Goal: Transaction & Acquisition: Purchase product/service

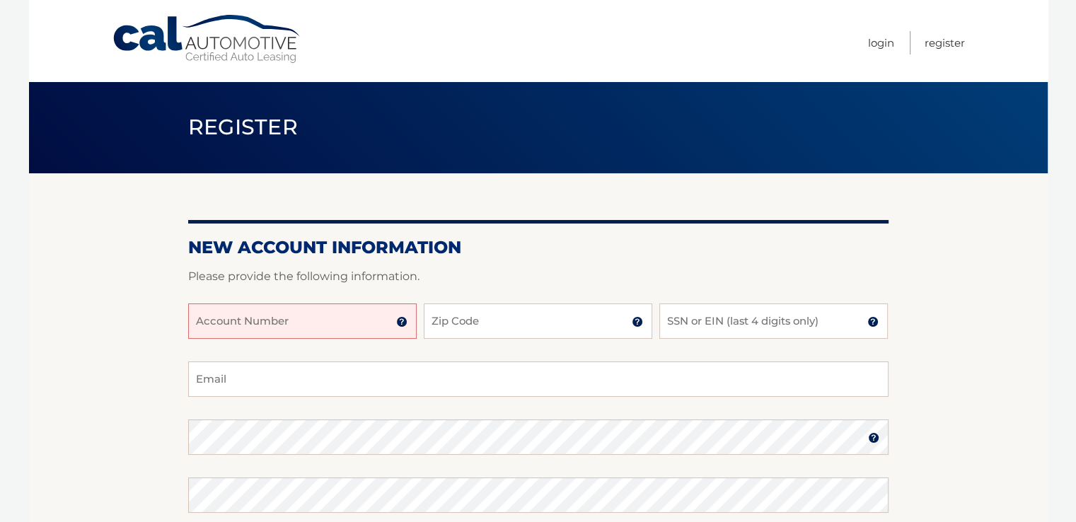
click at [252, 325] on input "Account Number" at bounding box center [302, 321] width 229 height 35
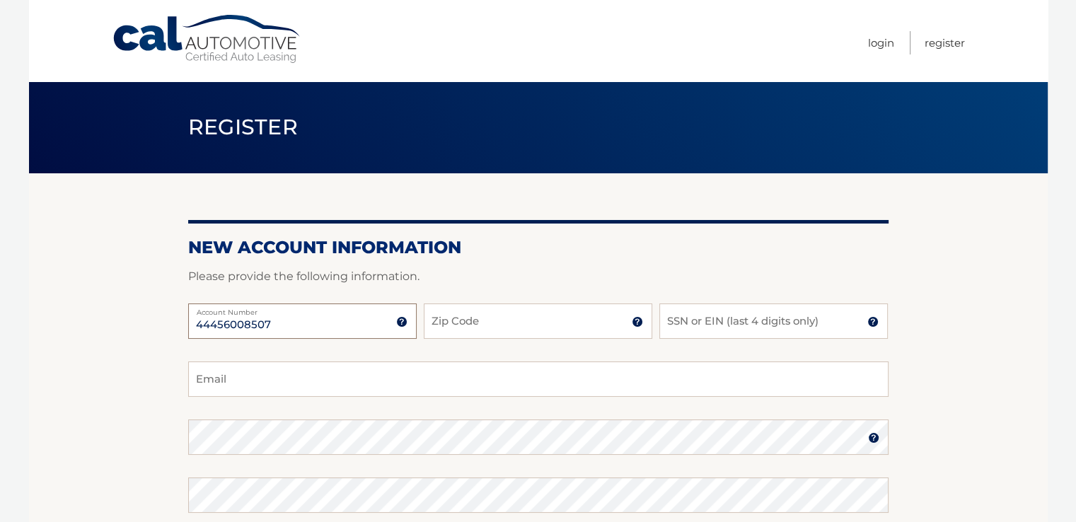
type input "44456008507"
click at [478, 330] on input "Zip Code" at bounding box center [538, 321] width 229 height 35
type input "14616"
click at [713, 320] on input "SSN or EIN (last 4 digits only)" at bounding box center [774, 321] width 229 height 35
type input "0892"
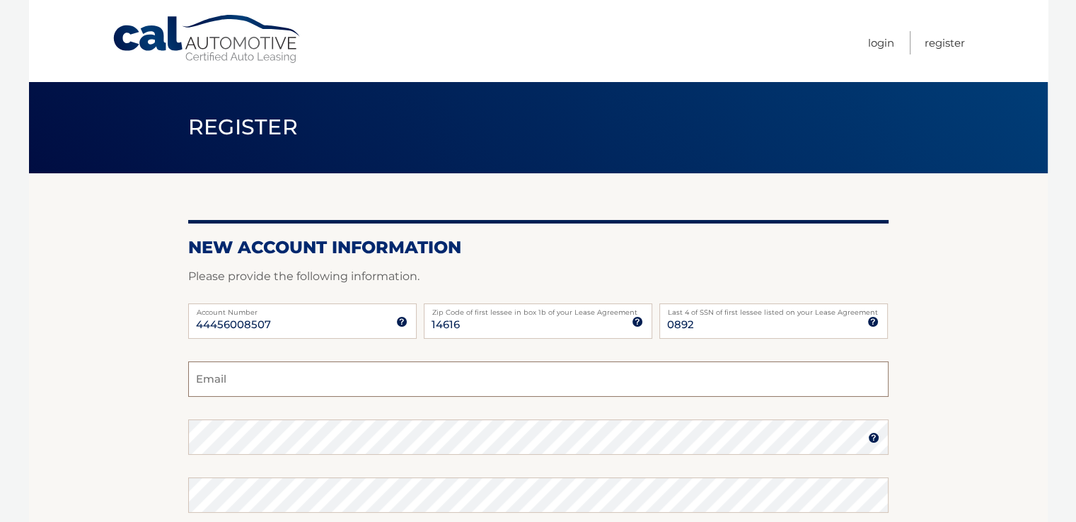
click at [277, 382] on input "Email" at bounding box center [538, 379] width 701 height 35
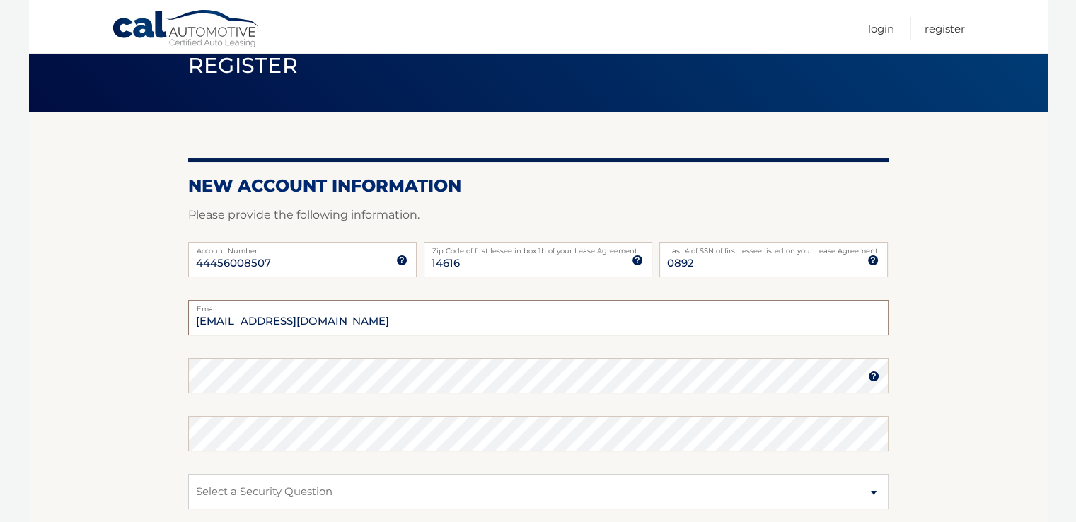
scroll to position [142, 0]
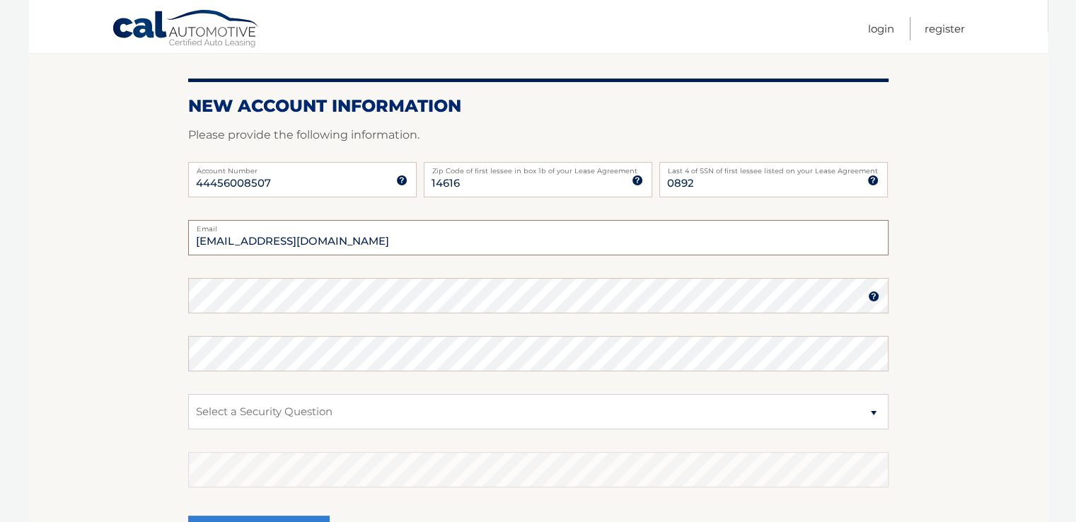
type input "curliq1965@yahoo.com"
click at [280, 417] on select "Select a Security Question What was the name of your elementary school? What is…" at bounding box center [538, 411] width 701 height 35
select select "2"
click at [188, 394] on select "Select a Security Question What was the name of your elementary school? What is…" at bounding box center [538, 411] width 701 height 35
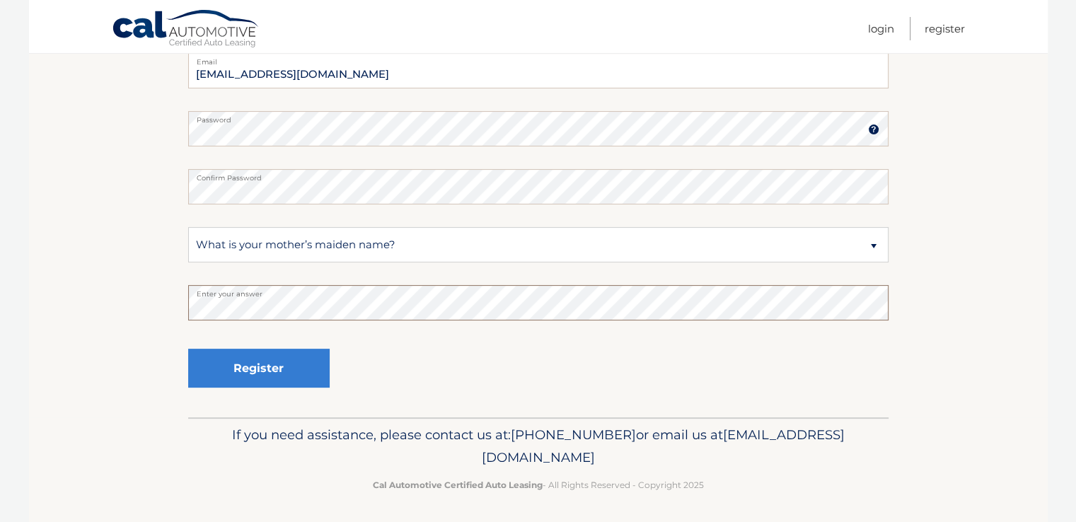
scroll to position [311, 0]
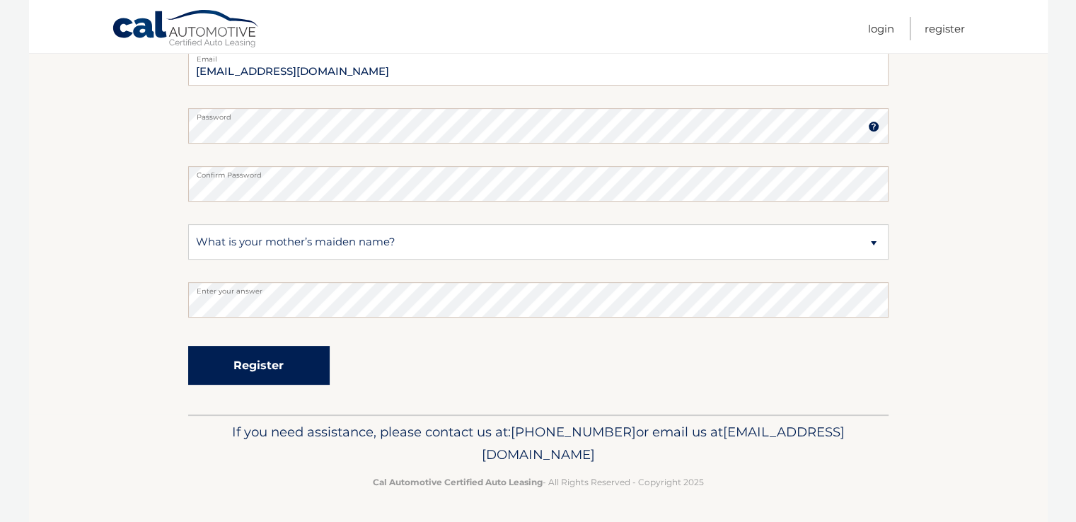
click at [258, 355] on button "Register" at bounding box center [259, 365] width 142 height 39
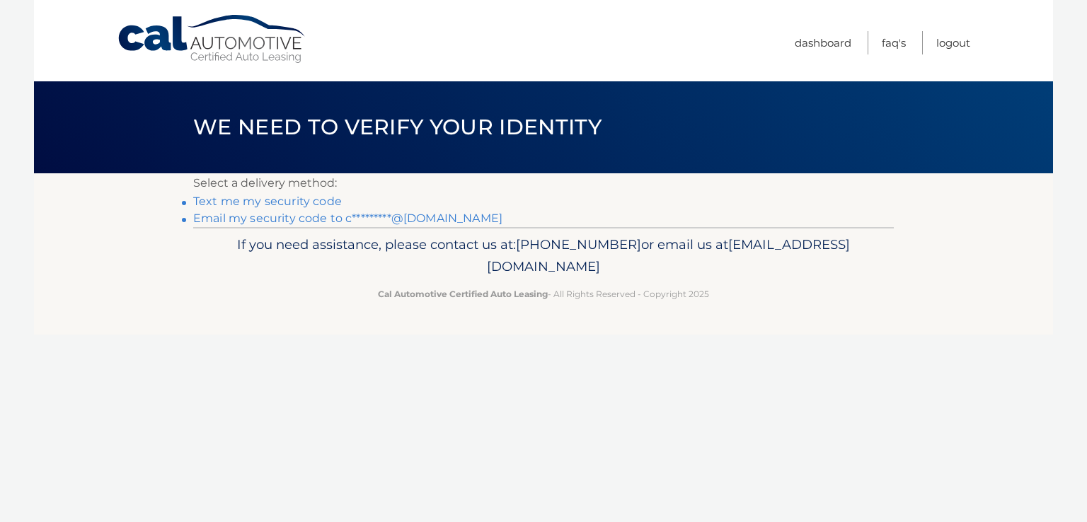
click at [270, 200] on link "Text me my security code" at bounding box center [267, 201] width 149 height 13
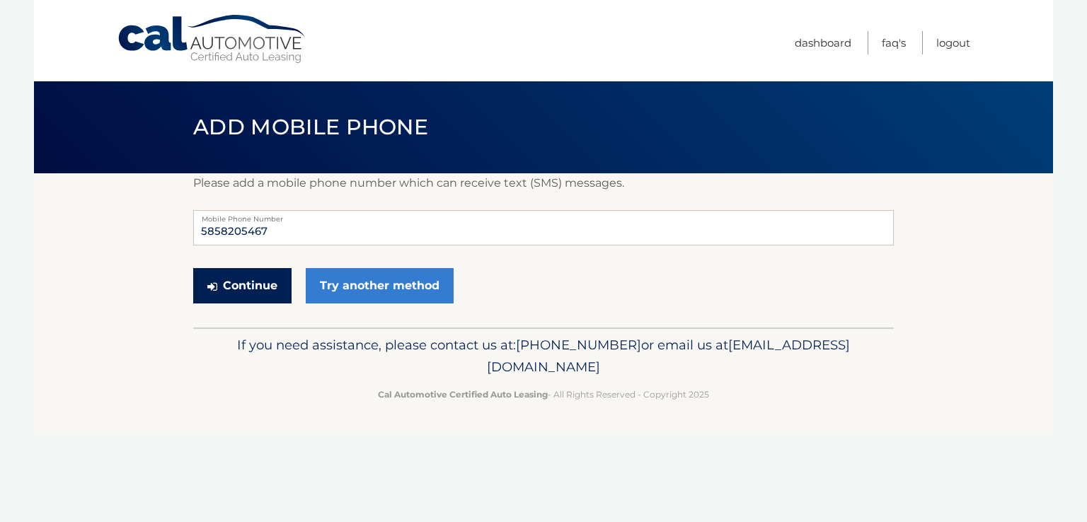
click at [266, 284] on button "Continue" at bounding box center [242, 285] width 98 height 35
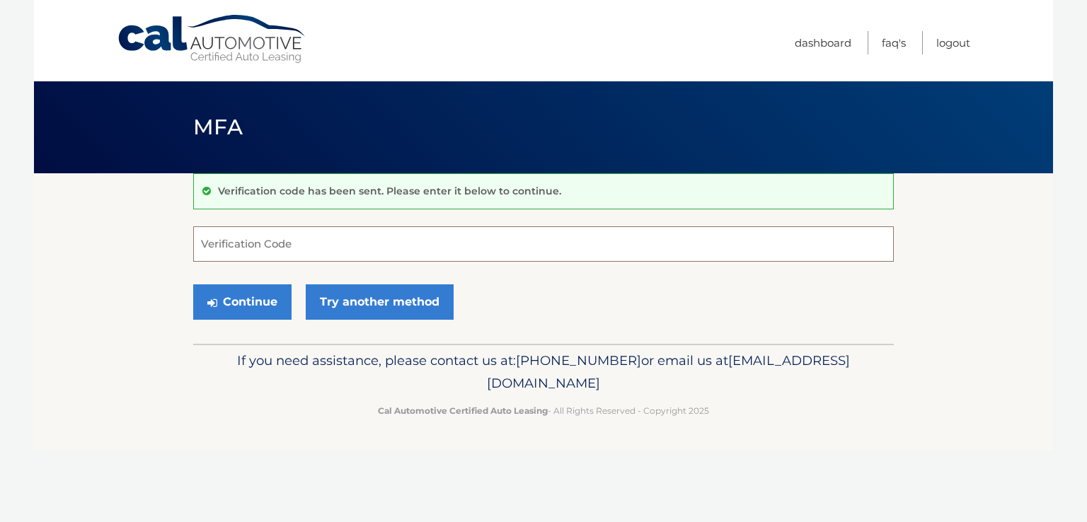
click at [250, 246] on input "Verification Code" at bounding box center [543, 243] width 701 height 35
type input "855724"
click at [258, 294] on button "Continue" at bounding box center [242, 301] width 98 height 35
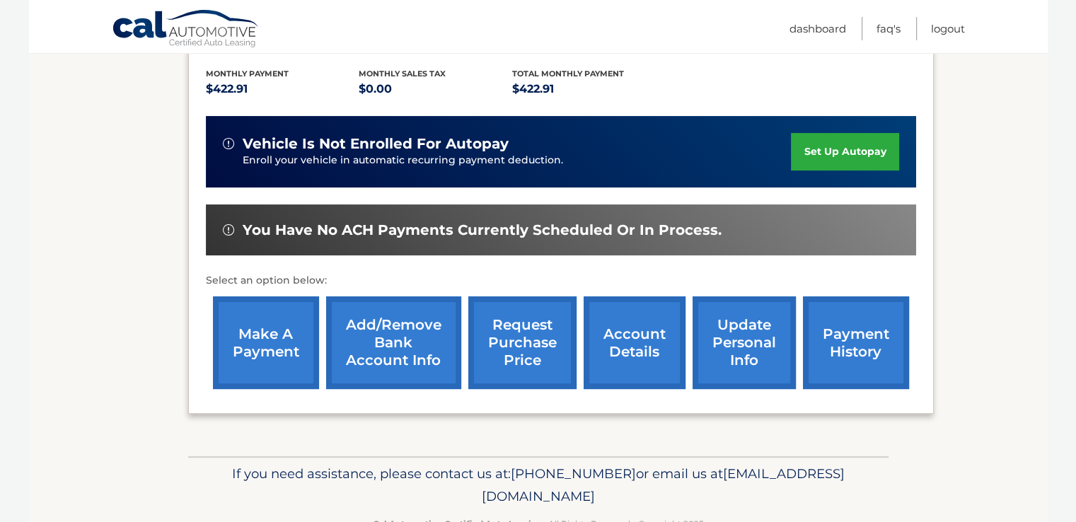
scroll to position [334, 0]
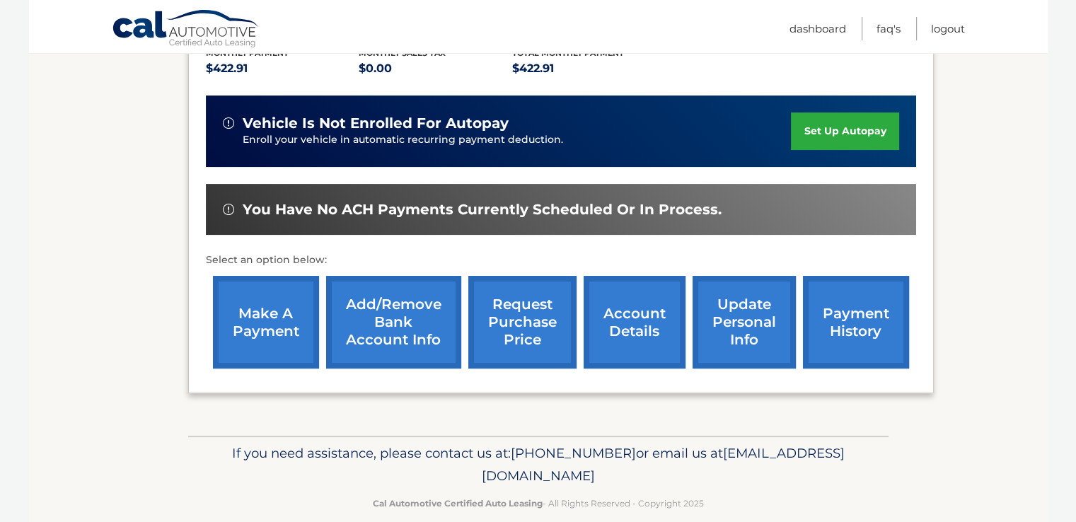
click at [261, 292] on link "make a payment" at bounding box center [266, 322] width 106 height 93
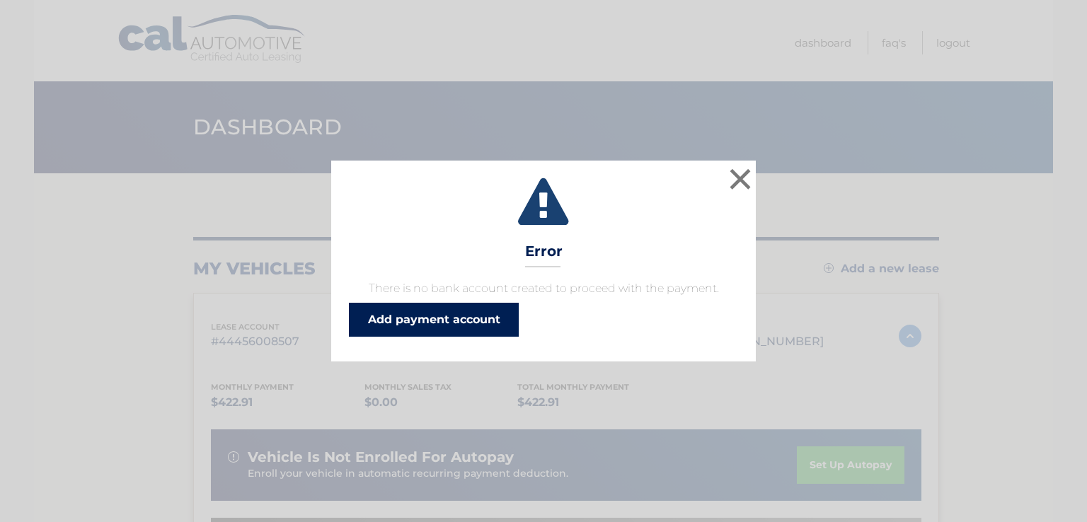
click at [421, 320] on link "Add payment account" at bounding box center [434, 320] width 170 height 34
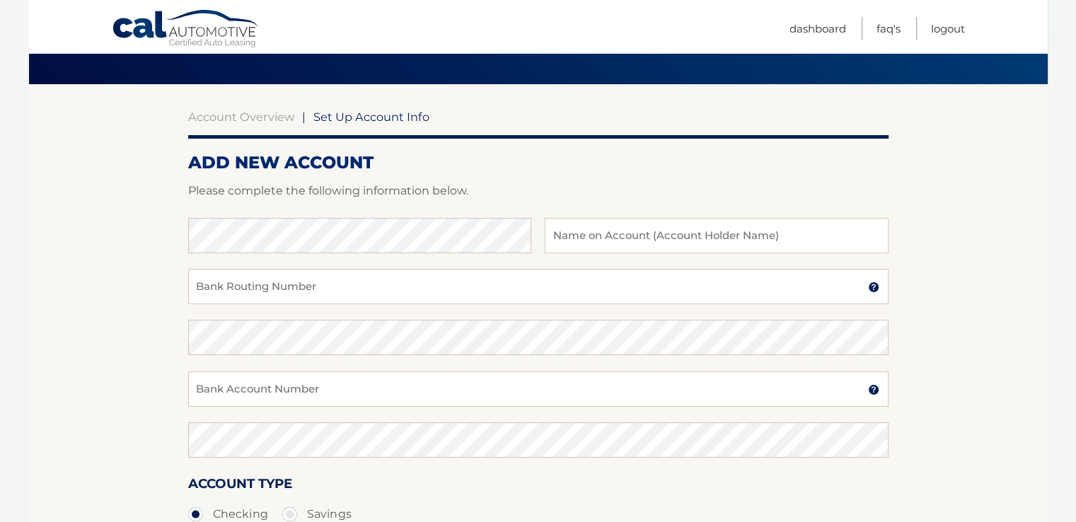
scroll to position [71, 0]
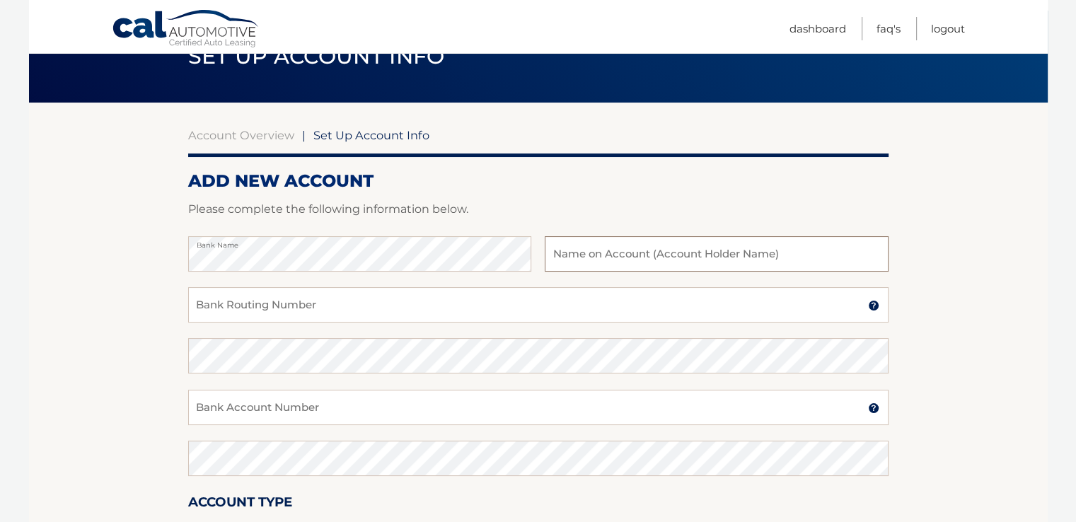
click at [572, 256] on input "text" at bounding box center [716, 253] width 343 height 35
type input "DEBORAH M SPIRITO"
click at [428, 302] on input "Bank Routing Number" at bounding box center [538, 304] width 701 height 35
type input "222371863"
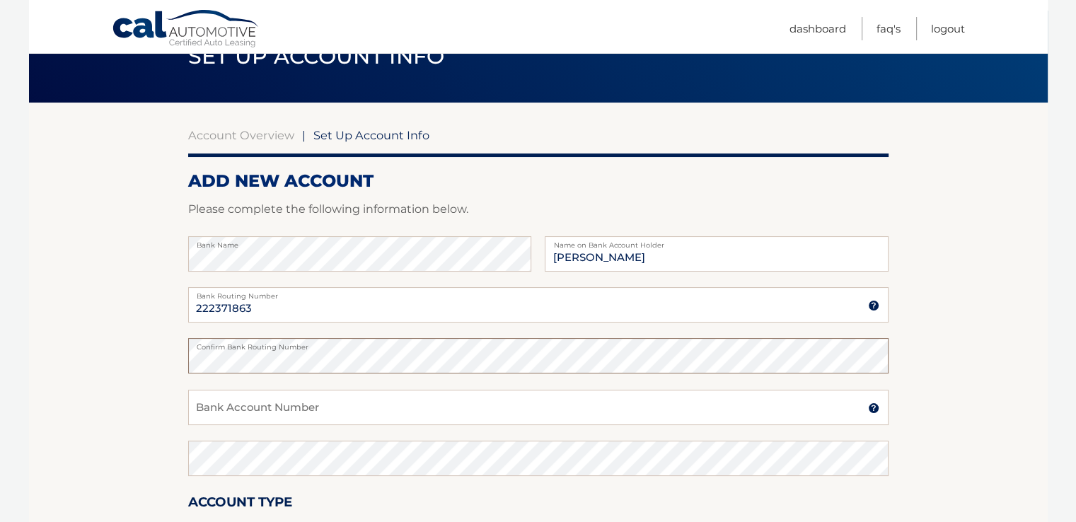
scroll to position [212, 0]
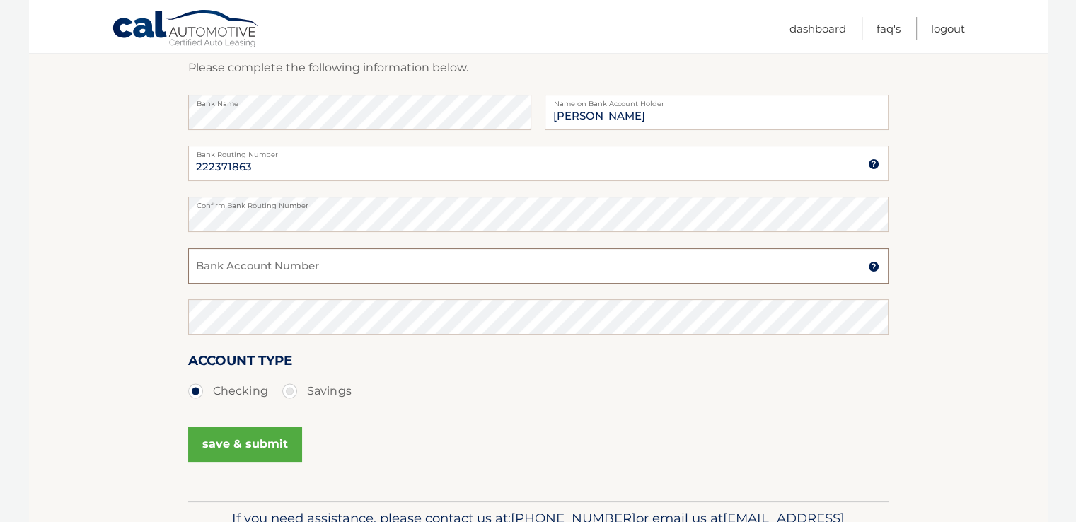
click at [279, 263] on input "Bank Account Number" at bounding box center [538, 265] width 701 height 35
click at [201, 274] on input "0436067-30" at bounding box center [538, 265] width 701 height 35
click at [195, 273] on input "436067-30" at bounding box center [538, 265] width 701 height 35
type input "0436067-30"
click at [232, 441] on button "save & submit" at bounding box center [245, 444] width 114 height 35
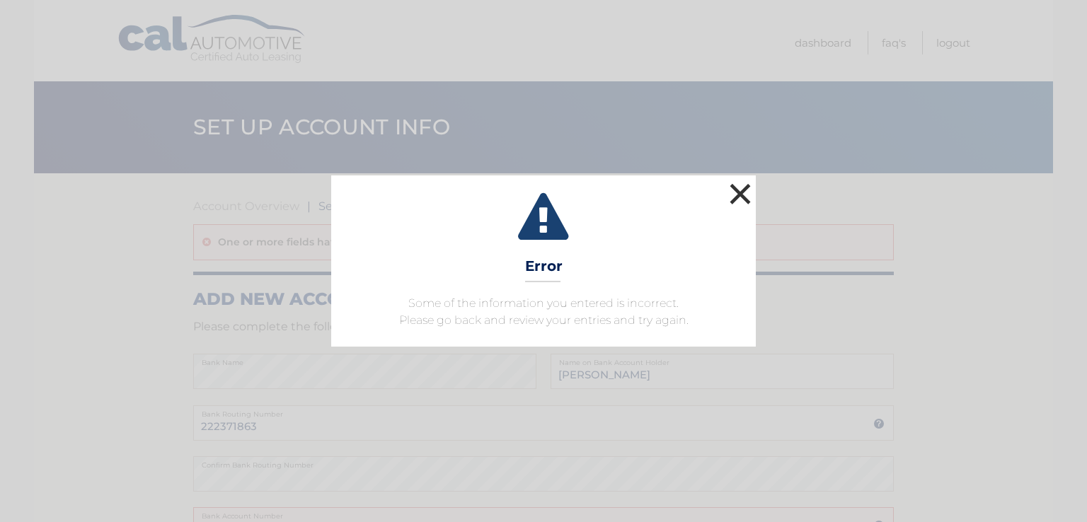
click at [744, 192] on button "×" at bounding box center [740, 194] width 28 height 28
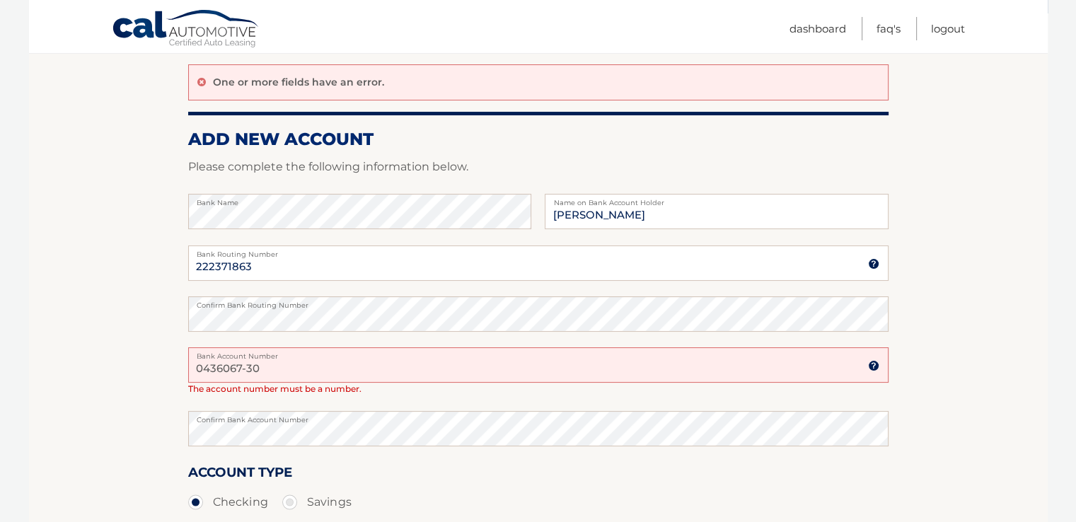
scroll to position [212, 0]
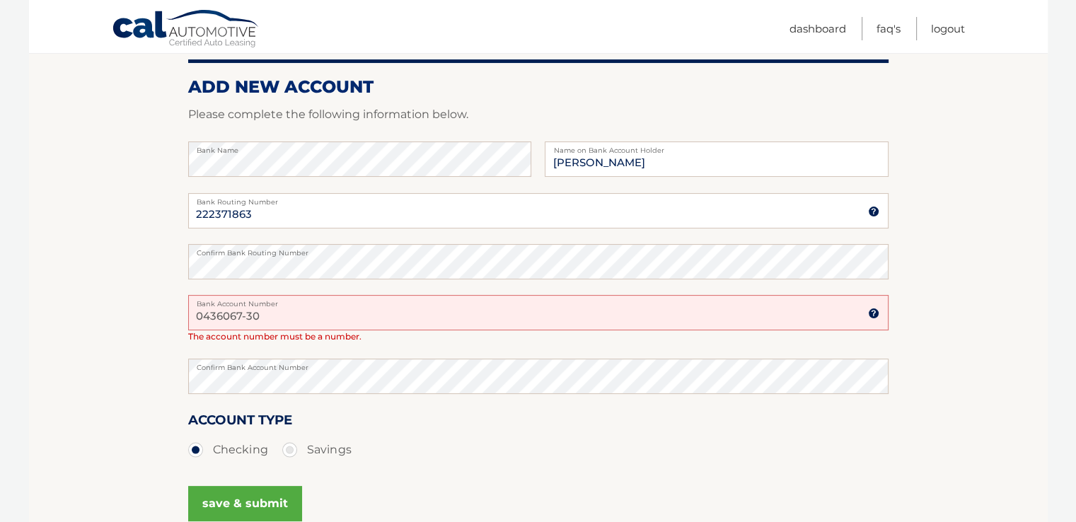
drag, startPoint x: 275, startPoint y: 318, endPoint x: 168, endPoint y: 311, distance: 107.7
click at [168, 311] on section "Account Overview | Set Up Account Info One or more fields have an error. ADD NE…" at bounding box center [538, 260] width 1019 height 599
type input "04306730"
click at [250, 505] on button "save & submit" at bounding box center [245, 503] width 114 height 35
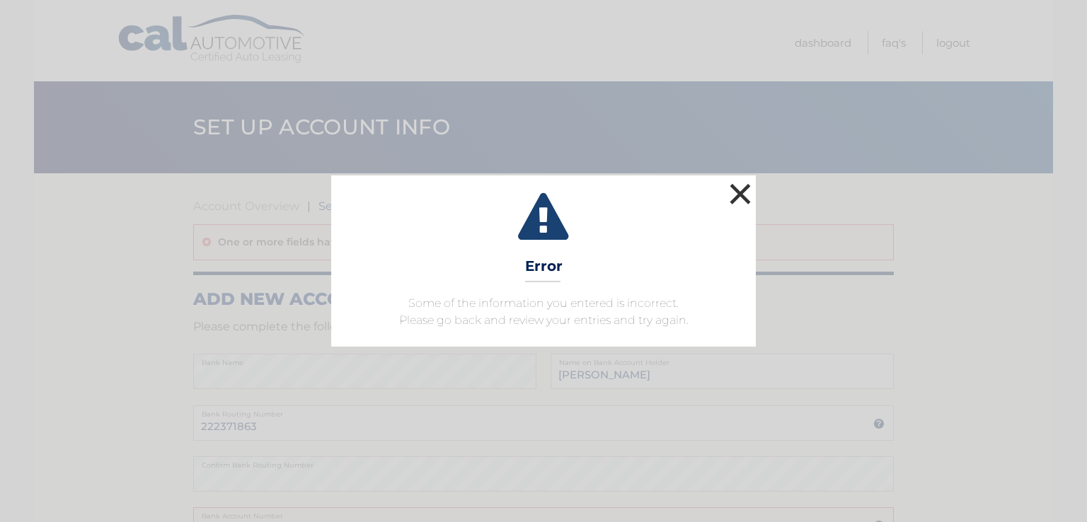
click at [739, 193] on button "×" at bounding box center [740, 194] width 28 height 28
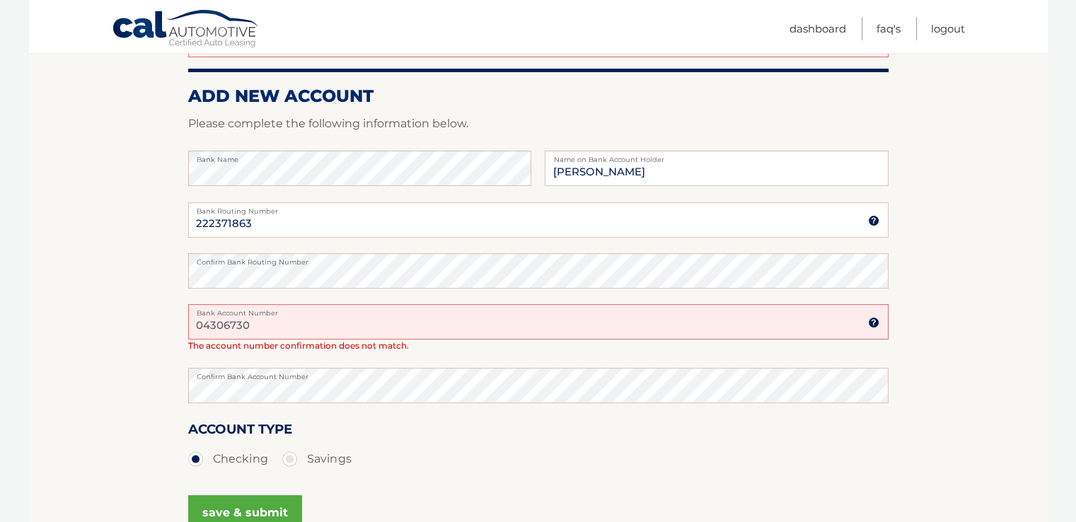
scroll to position [212, 0]
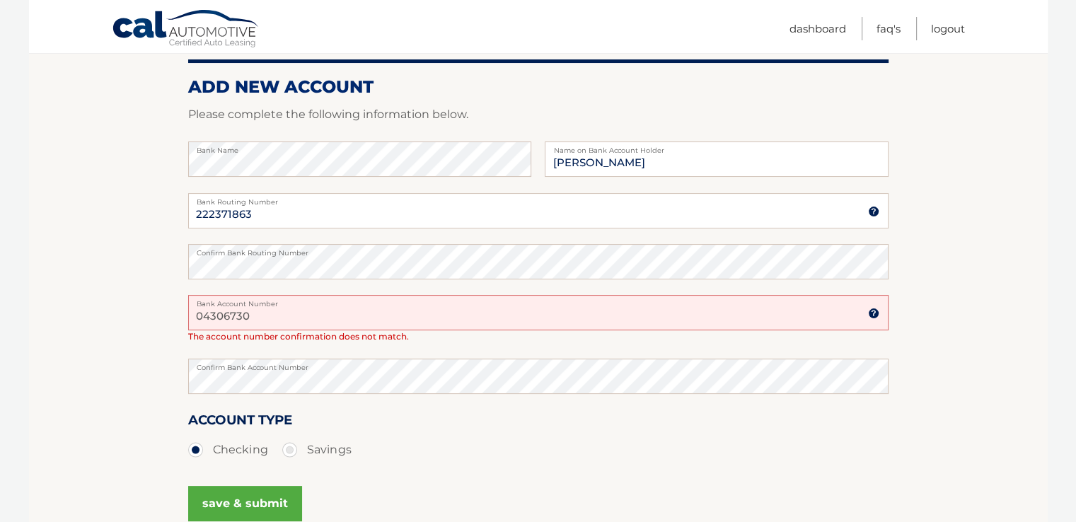
click at [205, 314] on input "04306730" at bounding box center [538, 312] width 701 height 35
type input "4306730"
click at [255, 503] on button "save & submit" at bounding box center [245, 503] width 114 height 35
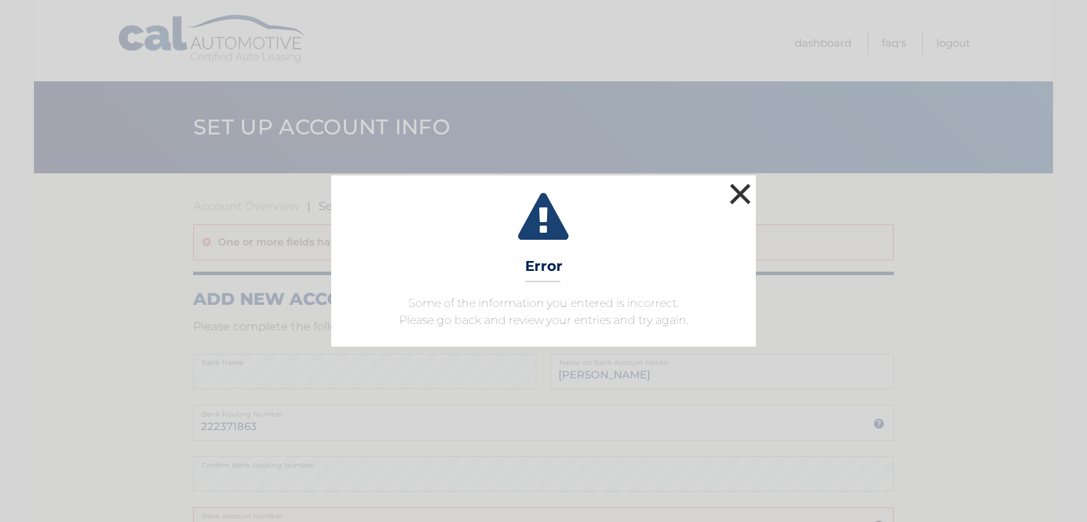
click at [737, 193] on button "×" at bounding box center [740, 194] width 28 height 28
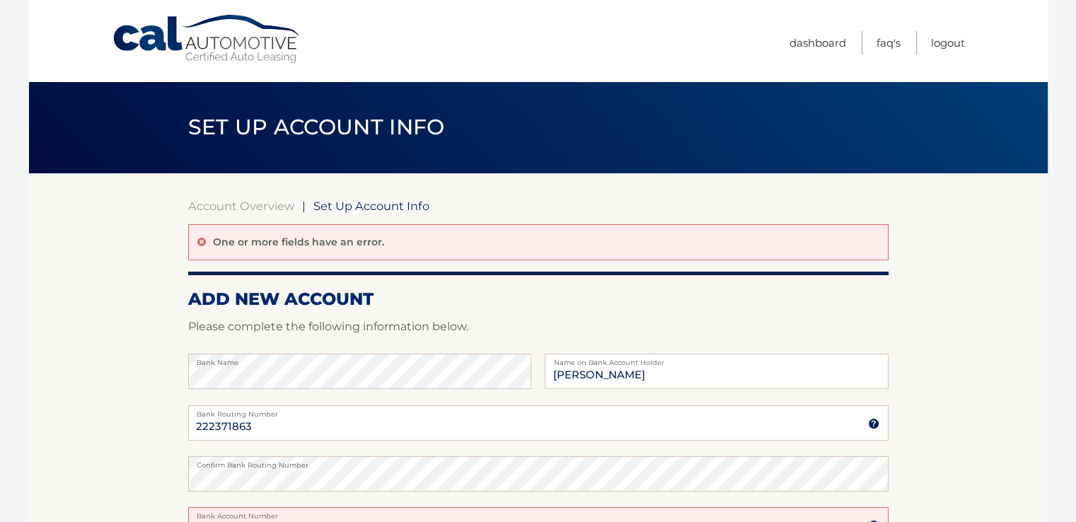
scroll to position [212, 0]
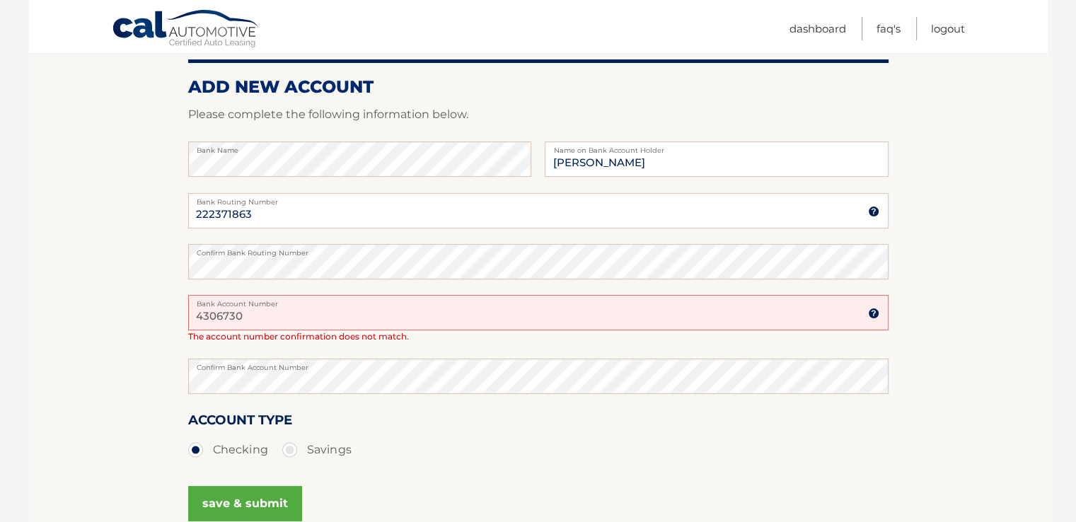
click at [197, 316] on input "4306730" at bounding box center [538, 312] width 701 height 35
type input "04306730"
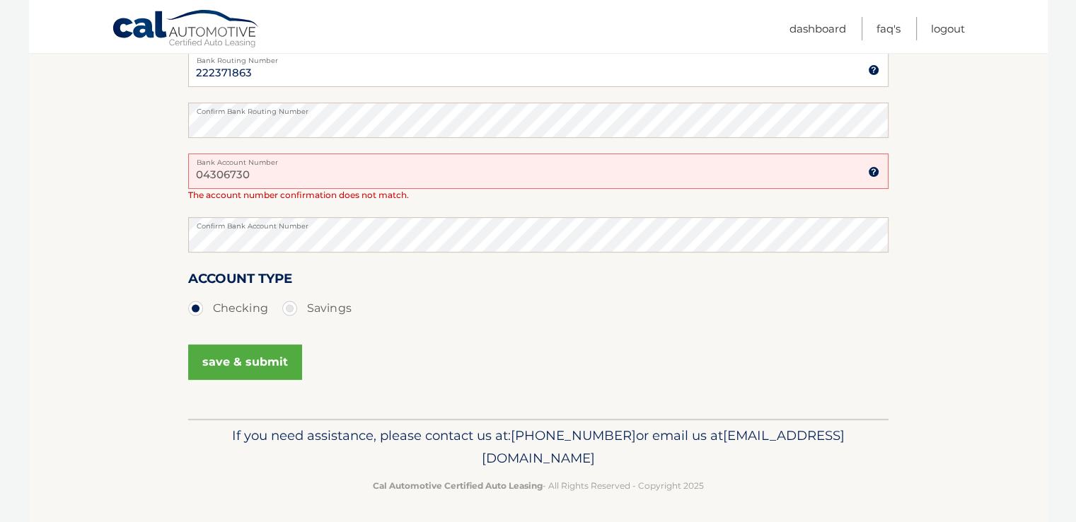
click at [248, 359] on button "save & submit" at bounding box center [245, 362] width 114 height 35
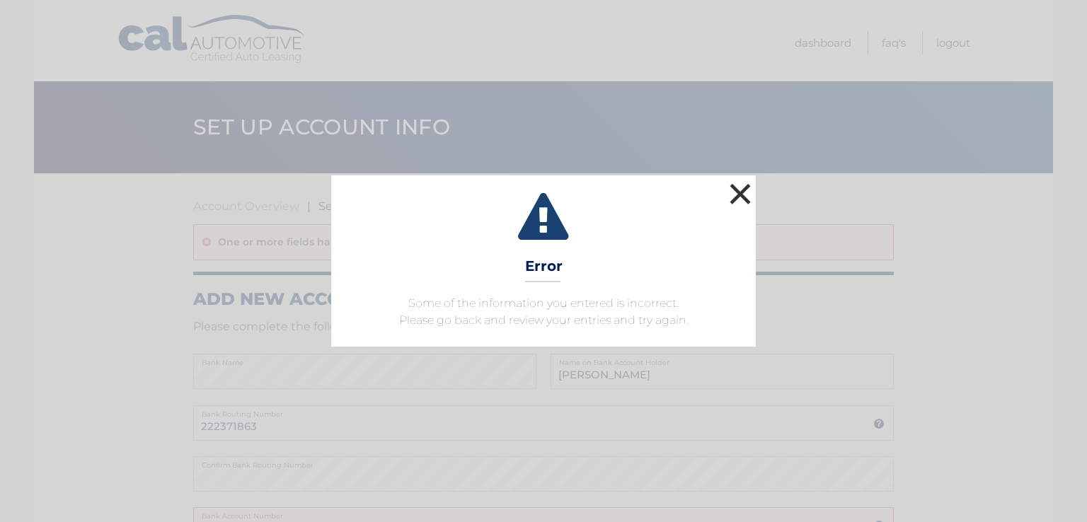
click at [746, 192] on button "×" at bounding box center [740, 194] width 28 height 28
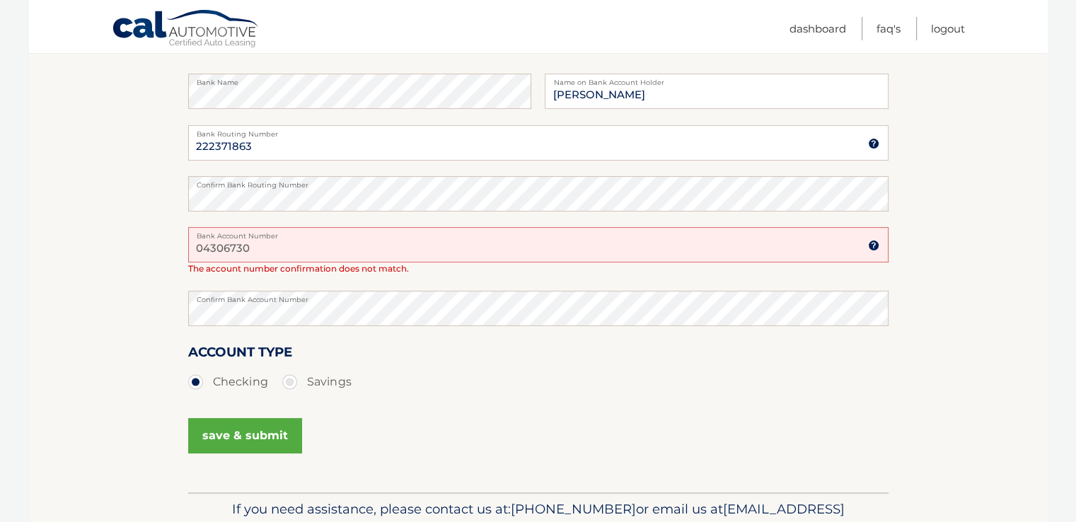
scroll to position [354, 0]
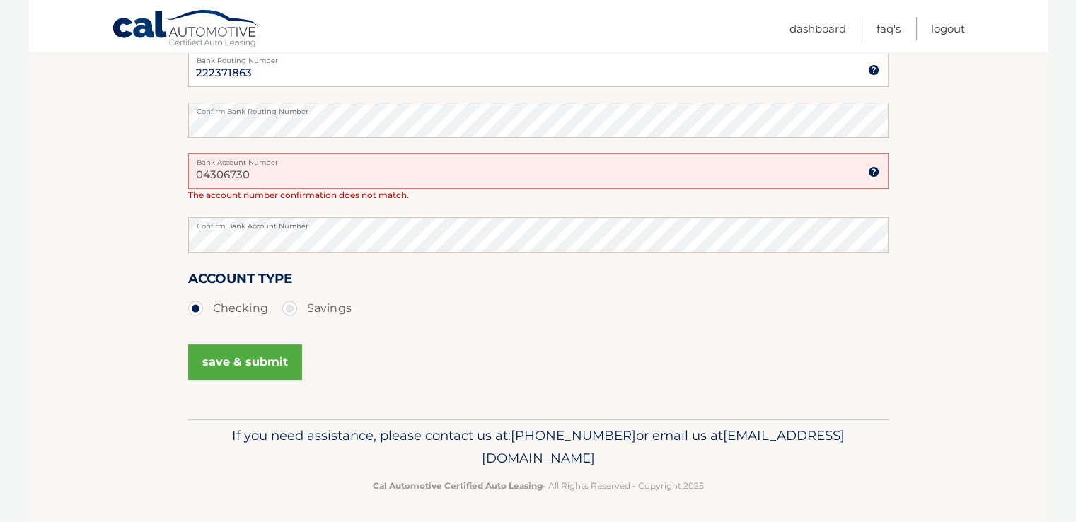
click at [265, 173] on input "04306730" at bounding box center [538, 171] width 701 height 35
click at [213, 175] on input "043067" at bounding box center [538, 171] width 701 height 35
click at [218, 174] on input "043067" at bounding box center [538, 171] width 701 height 35
click at [250, 176] on input "0436067" at bounding box center [538, 171] width 701 height 35
type input "043606730"
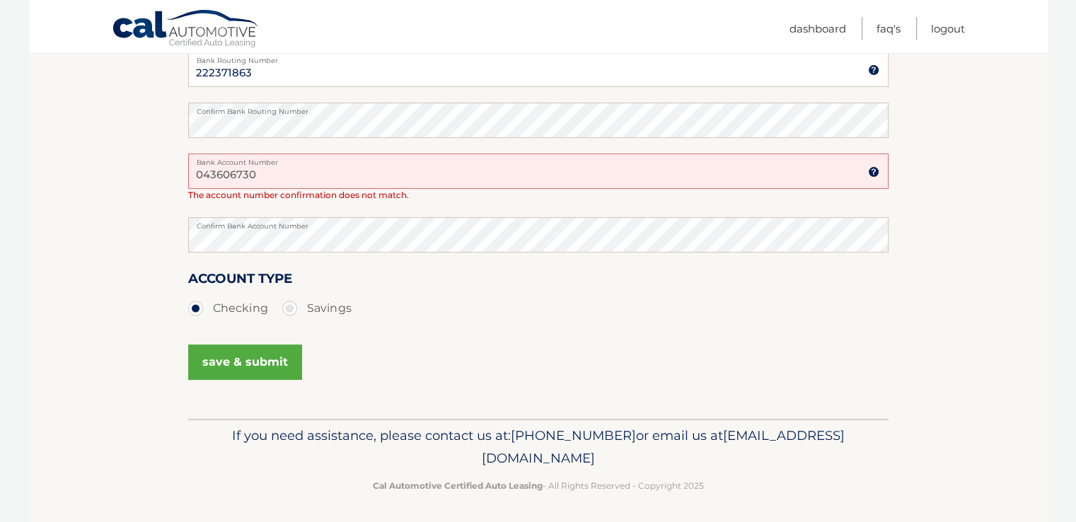
click at [252, 355] on button "save & submit" at bounding box center [245, 362] width 114 height 35
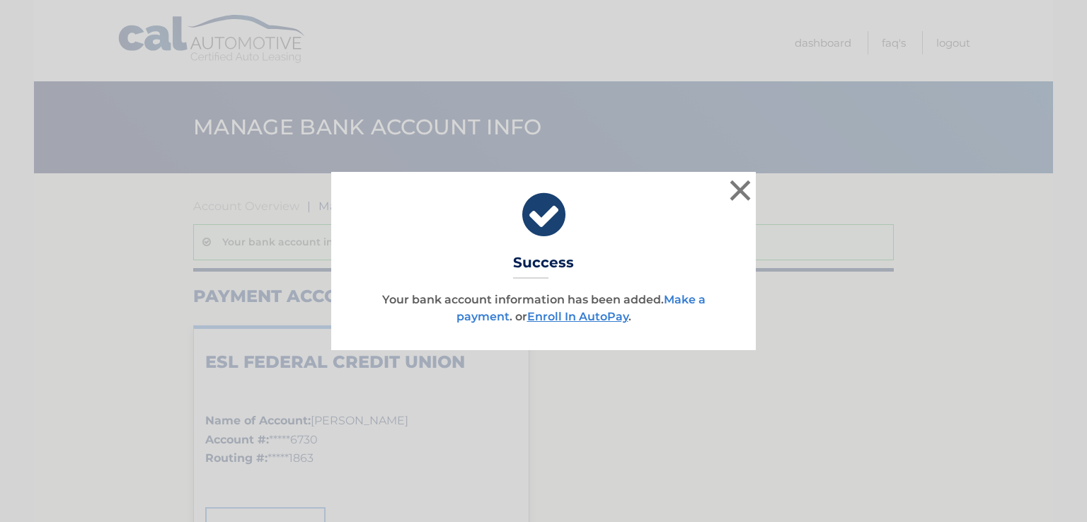
click at [676, 302] on link "Make a payment" at bounding box center [580, 308] width 249 height 30
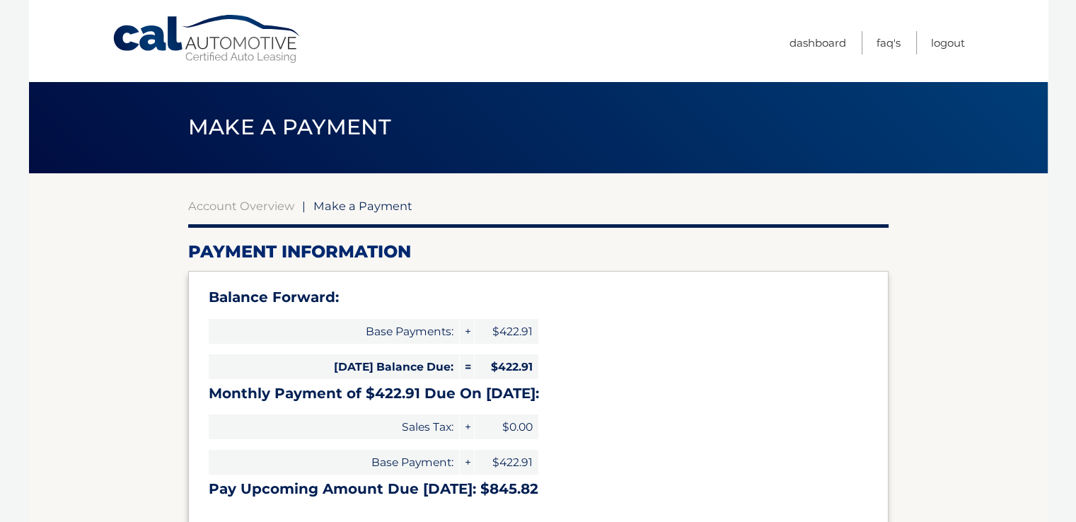
select select "NmE0MWY4ZWQtZTUwMS00ZmI5LTg0OWUtYzI0NzE0ODZjMGJk"
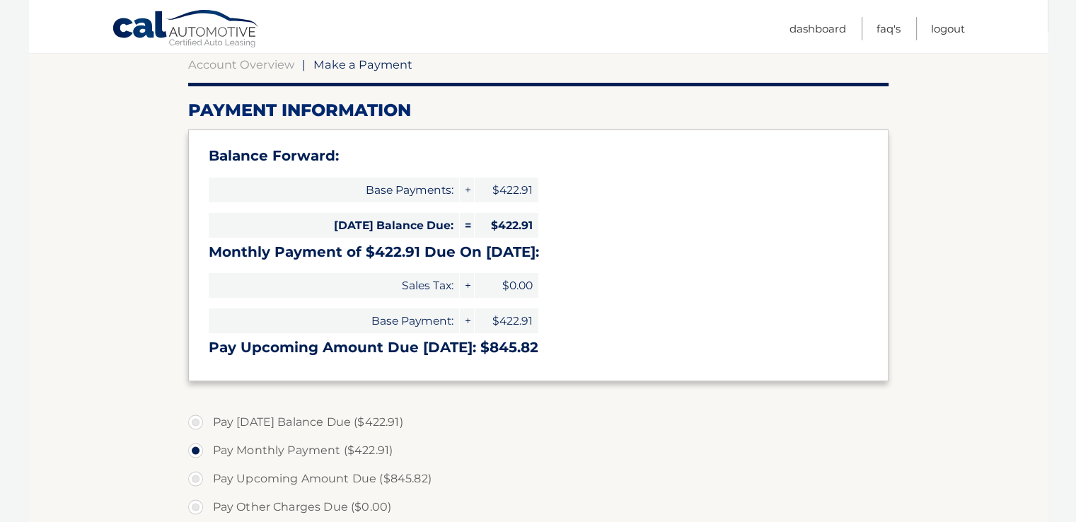
scroll to position [212, 0]
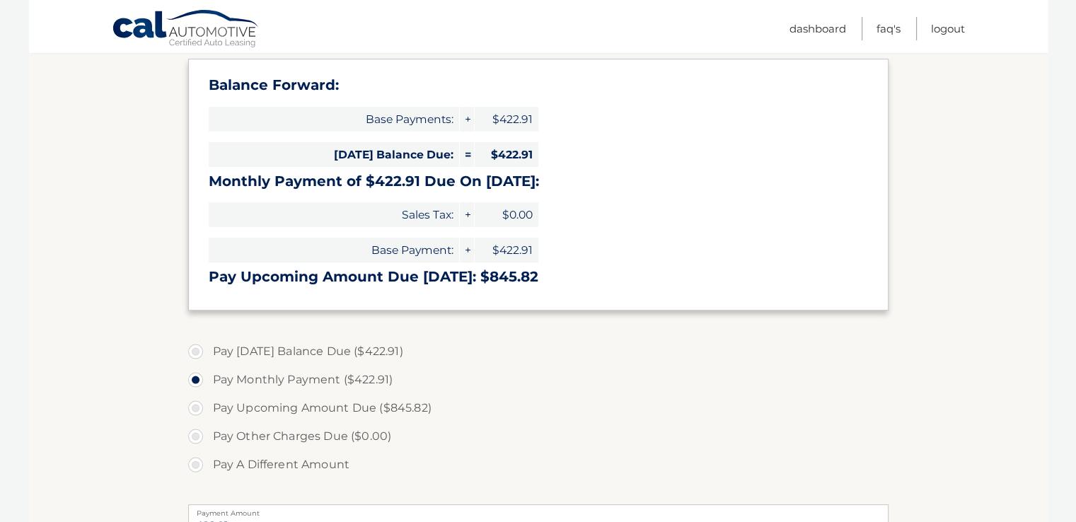
click at [193, 352] on label "Pay Today's Balance Due ($422.91)" at bounding box center [538, 352] width 701 height 28
click at [194, 352] on input "Pay Today's Balance Due ($422.91)" at bounding box center [201, 349] width 14 height 23
radio input "true"
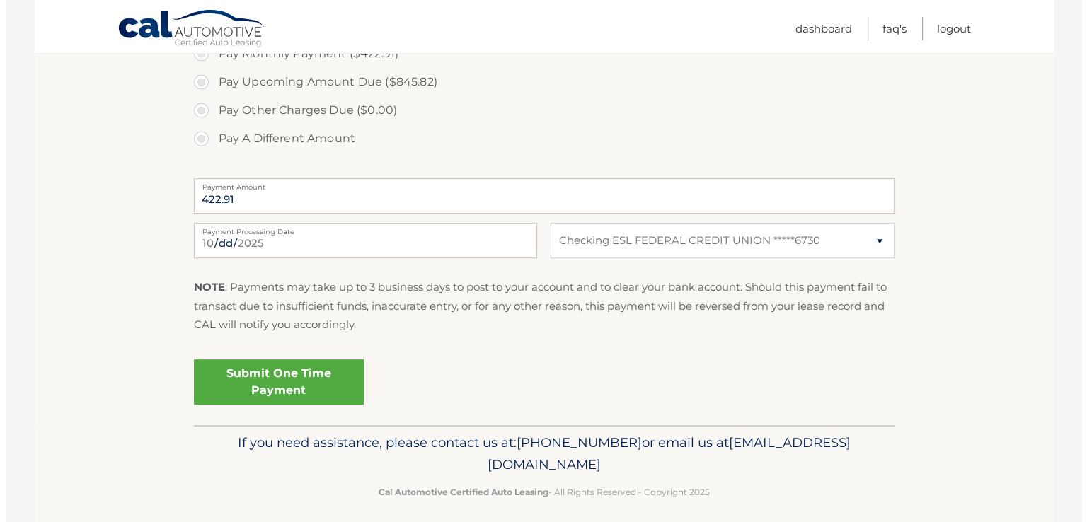
scroll to position [548, 0]
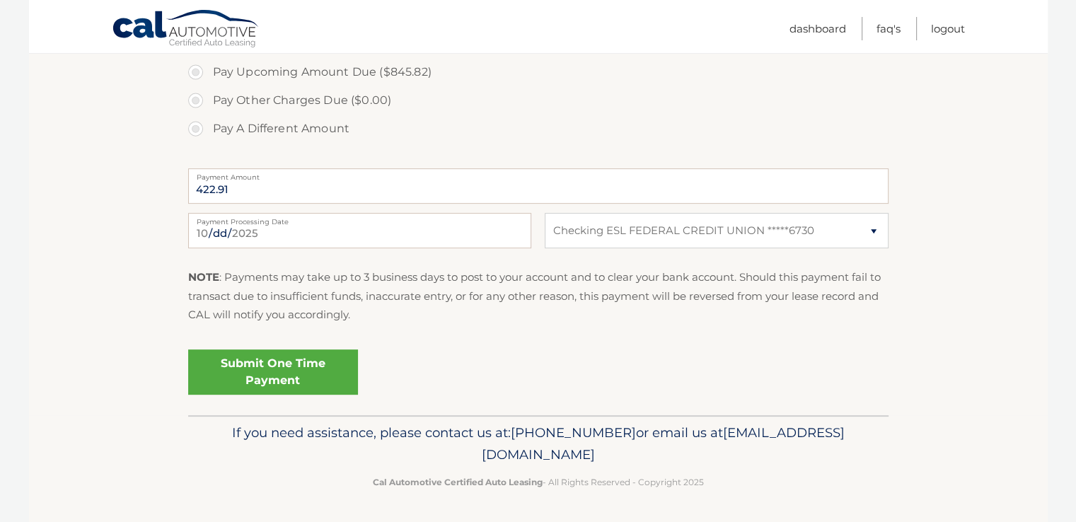
click at [289, 362] on link "Submit One Time Payment" at bounding box center [273, 372] width 170 height 45
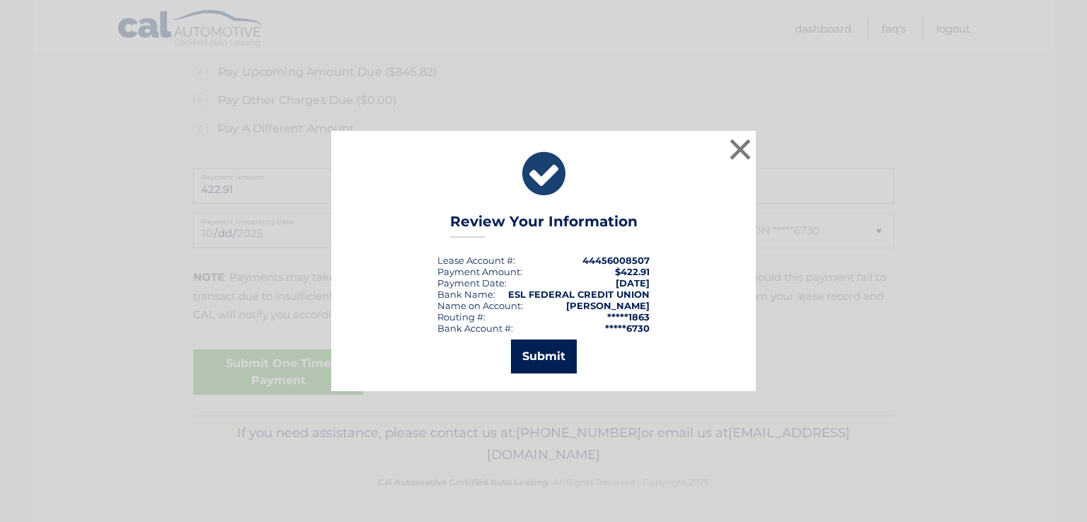
click at [551, 359] on button "Submit" at bounding box center [544, 357] width 66 height 34
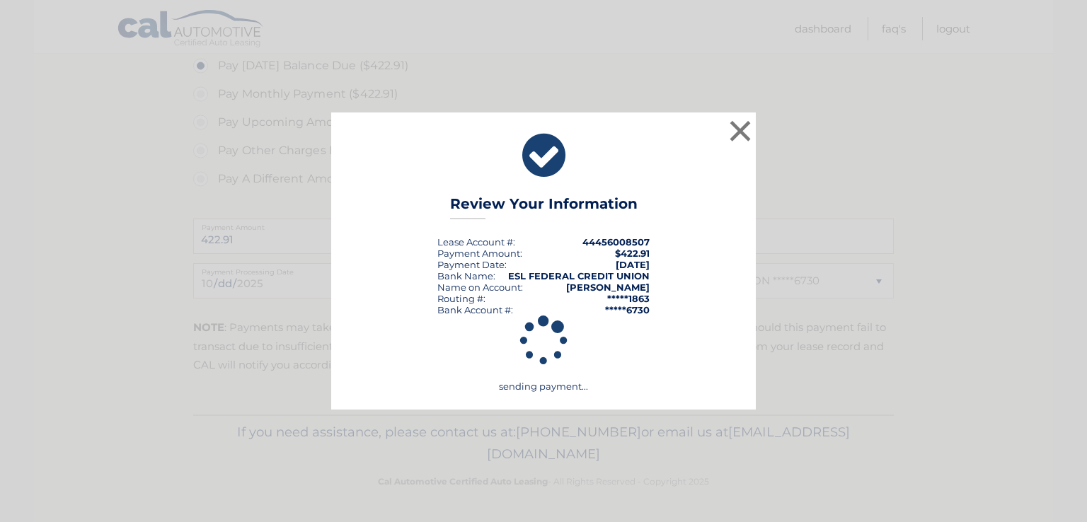
scroll to position [497, 0]
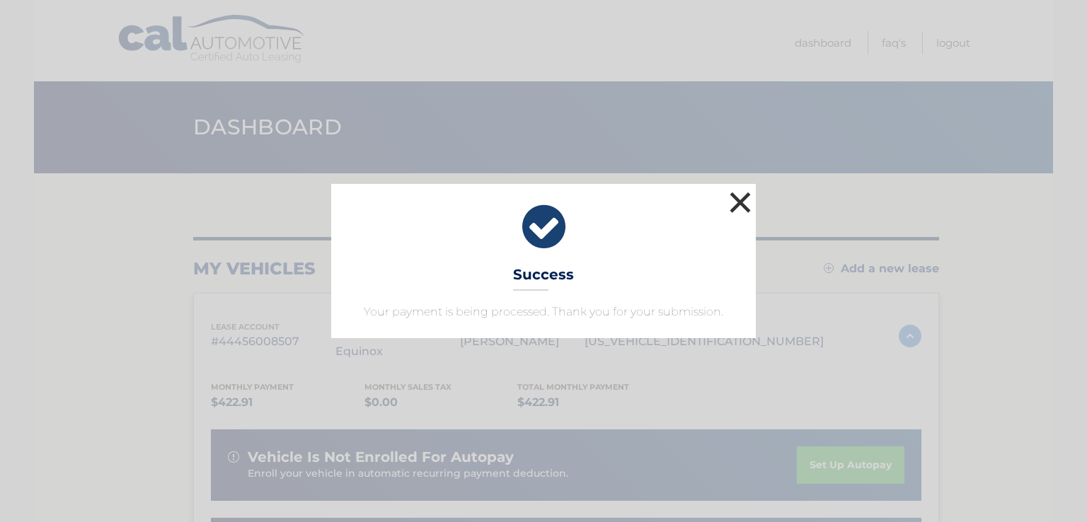
click at [736, 200] on button "×" at bounding box center [740, 202] width 28 height 28
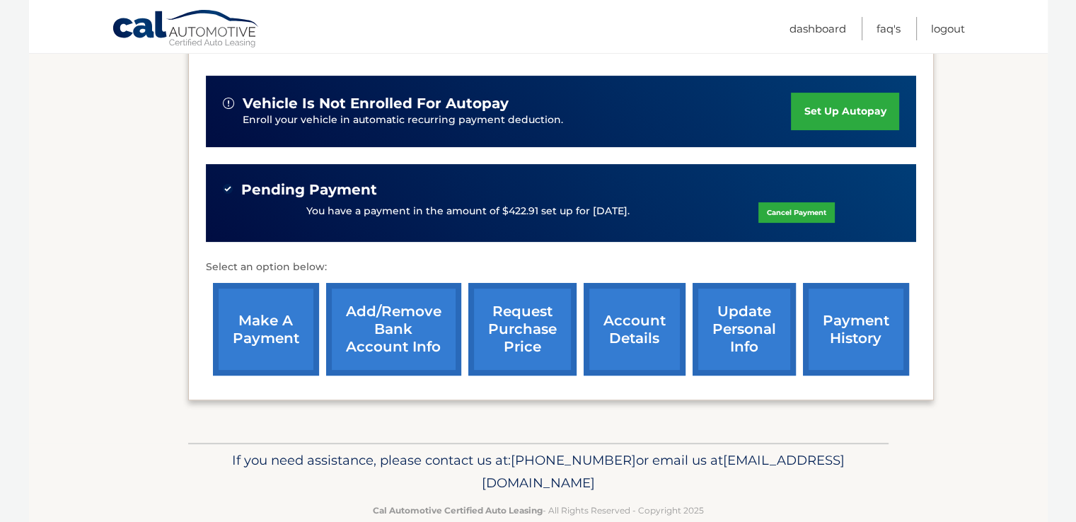
scroll to position [360, 0]
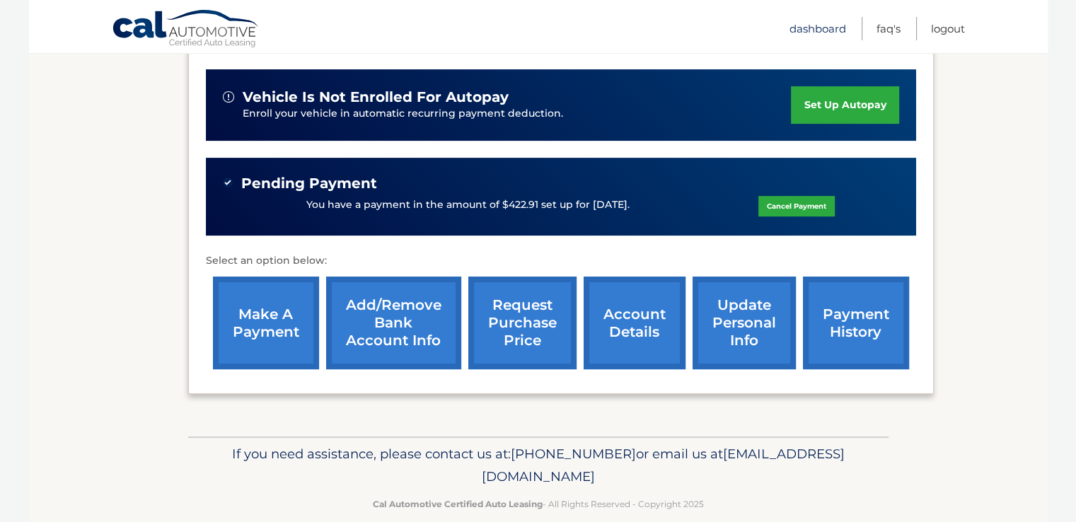
click at [817, 26] on link "Dashboard" at bounding box center [818, 28] width 57 height 23
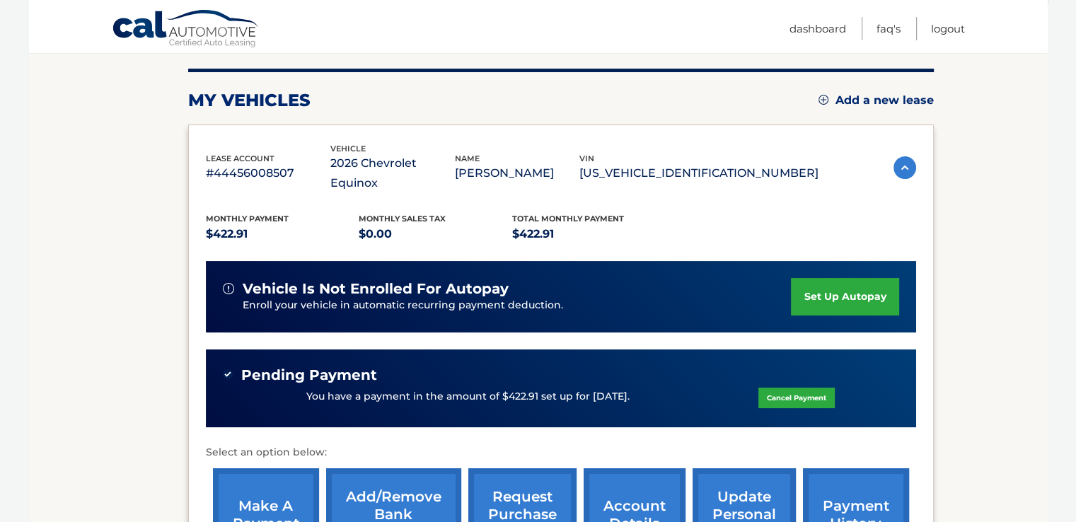
scroll to position [212, 0]
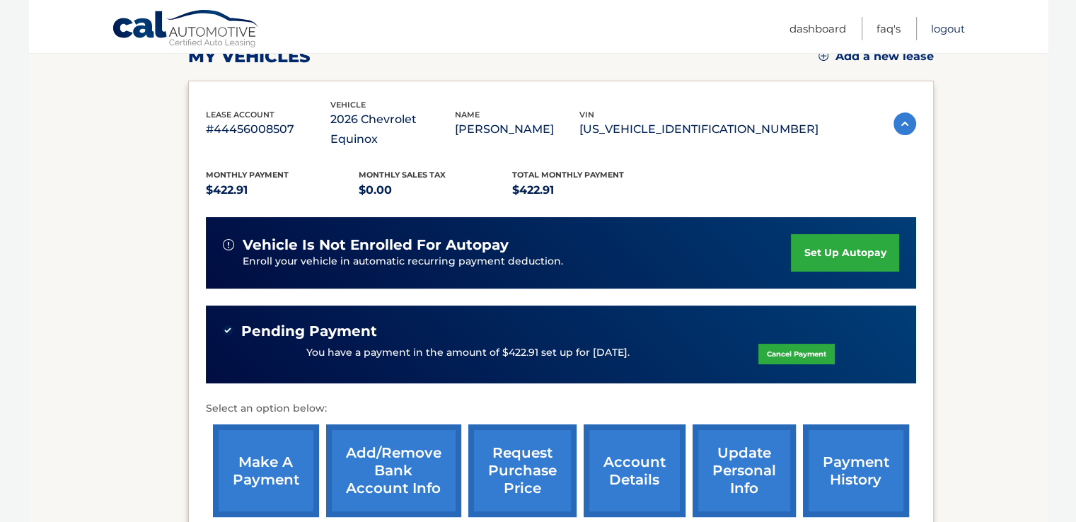
click at [943, 32] on link "Logout" at bounding box center [948, 28] width 34 height 23
